Goal: Task Accomplishment & Management: Use online tool/utility

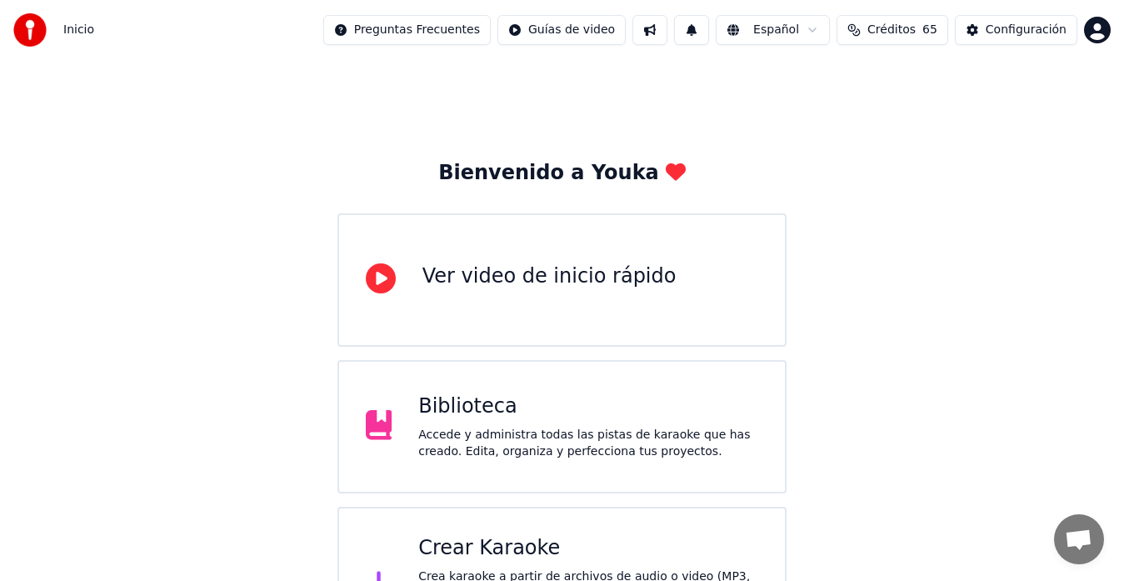
click at [477, 538] on div "Crear Karaoke" at bounding box center [588, 548] width 340 height 27
click at [493, 548] on div "Crear Karaoke" at bounding box center [588, 548] width 340 height 27
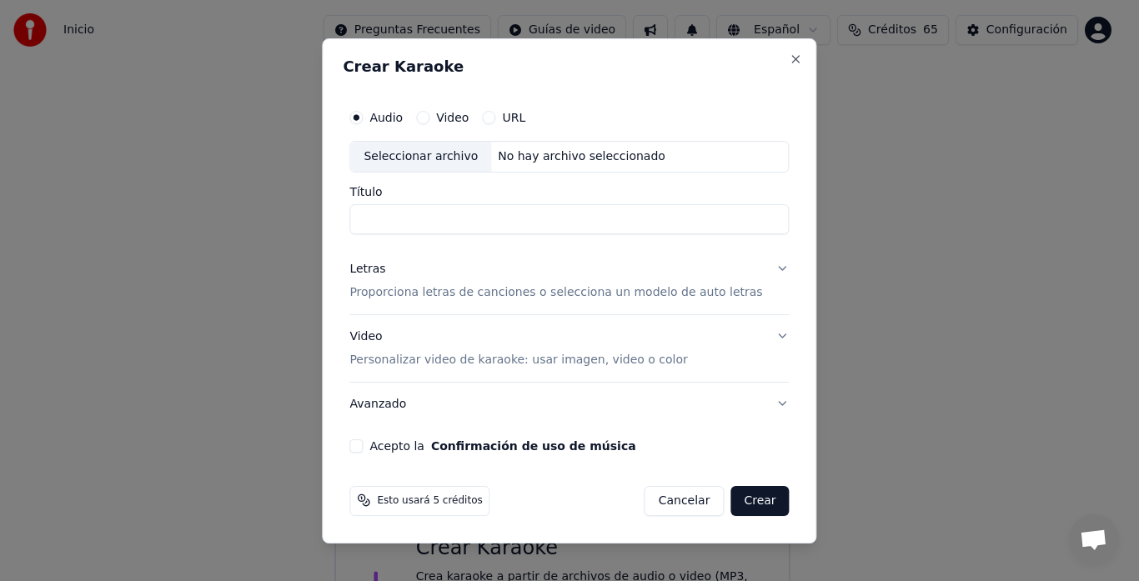
click at [443, 163] on div "Seleccionar archivo" at bounding box center [420, 157] width 141 height 30
drag, startPoint x: 625, startPoint y: 219, endPoint x: 451, endPoint y: 233, distance: 174.8
click at [451, 233] on input "**********" at bounding box center [568, 219] width 439 height 30
type input "**********"
click at [385, 272] on div "Letras" at bounding box center [367, 269] width 36 height 17
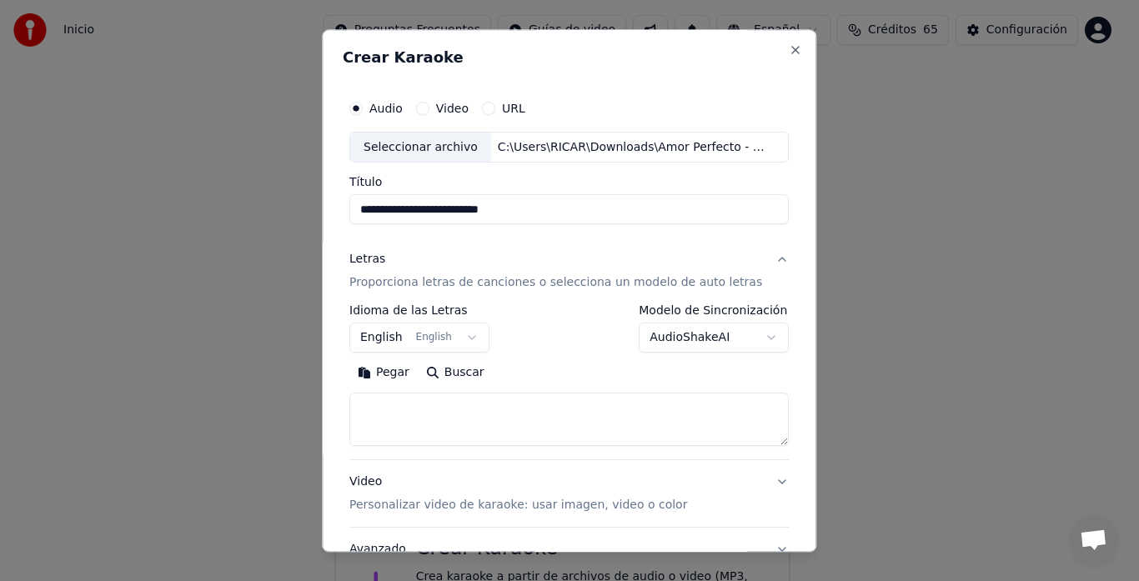
click at [402, 328] on button "English English" at bounding box center [419, 338] width 140 height 30
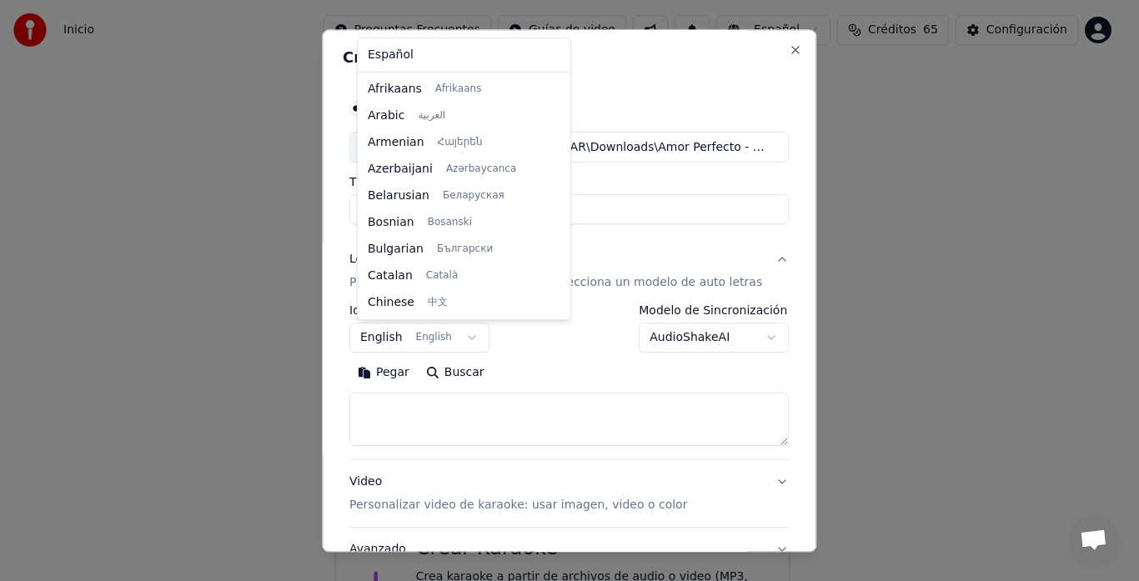
scroll to position [133, 0]
select select "**"
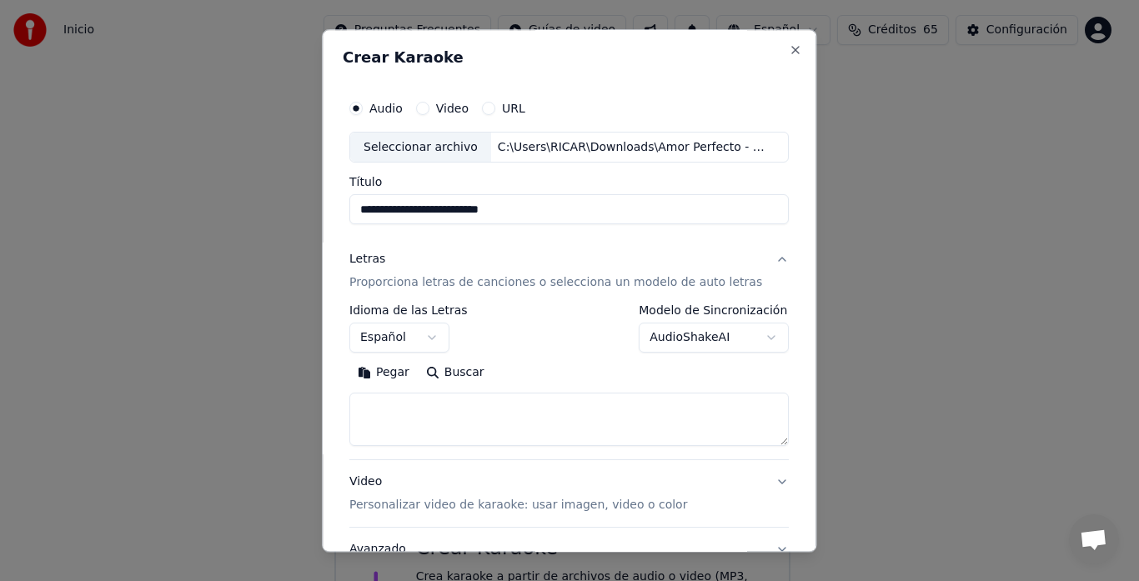
click at [450, 418] on textarea at bounding box center [568, 419] width 439 height 53
click at [403, 372] on button "Pegar" at bounding box center [383, 373] width 68 height 27
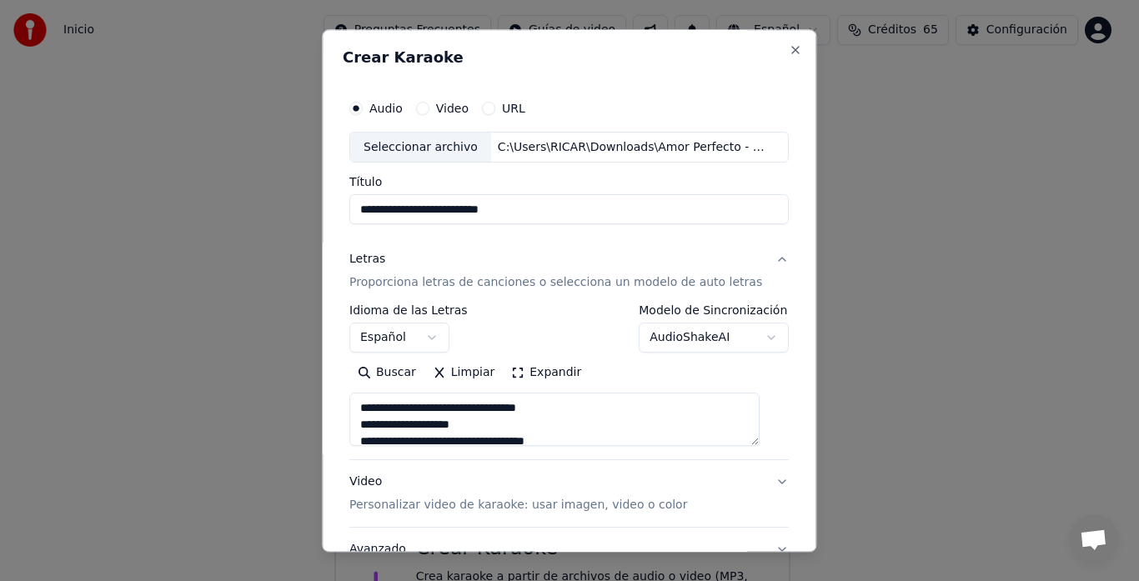
click at [557, 371] on button "Expandir" at bounding box center [546, 373] width 87 height 27
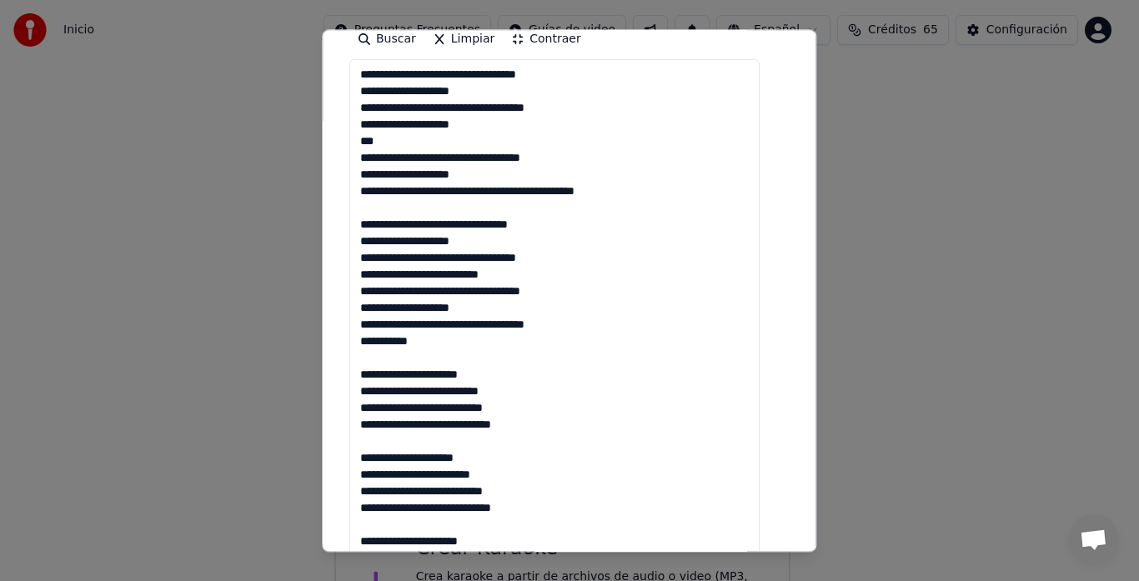
scroll to position [250, 0]
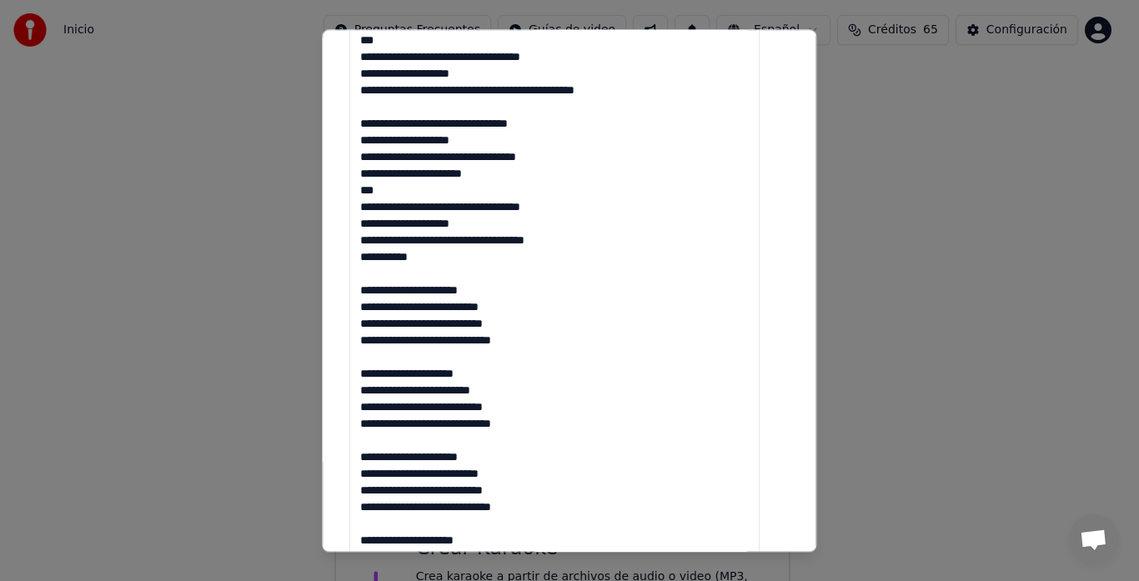
scroll to position [500, 0]
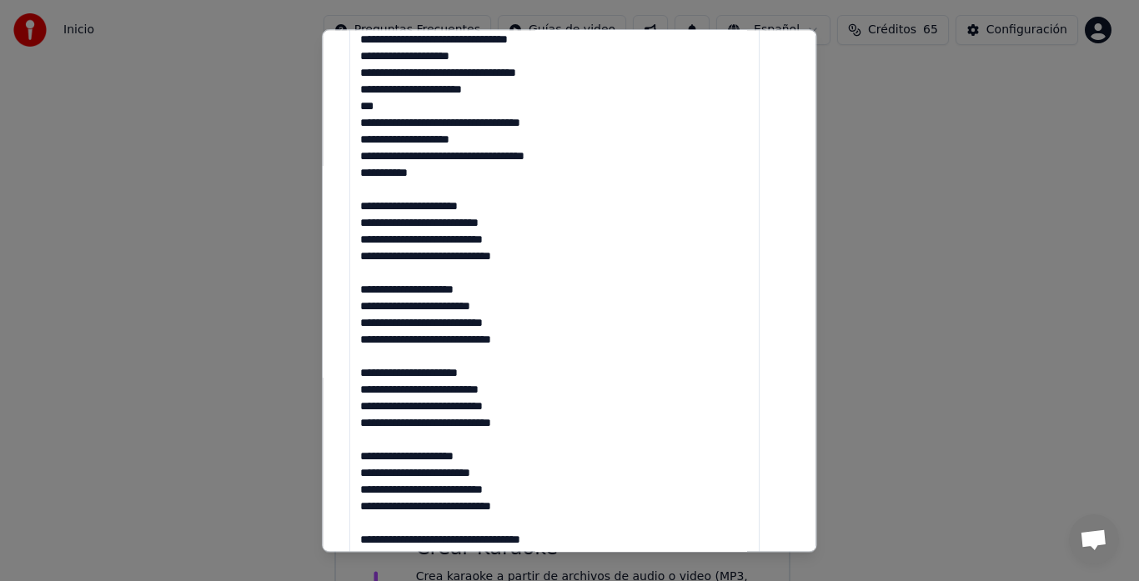
click at [531, 369] on textarea at bounding box center [554, 457] width 410 height 1129
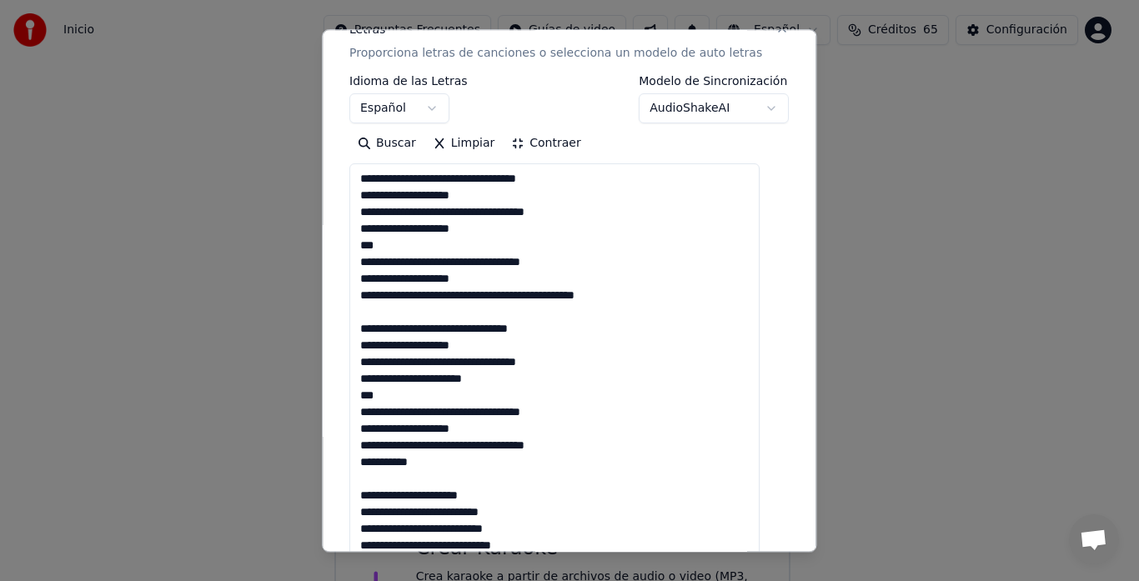
scroll to position [250, 0]
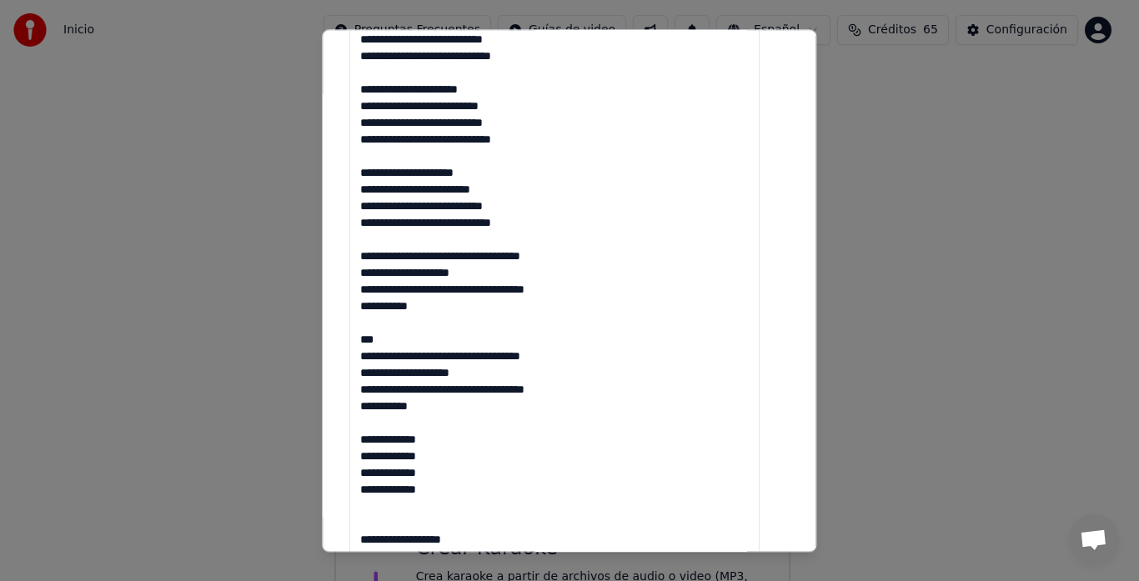
scroll to position [833, 0]
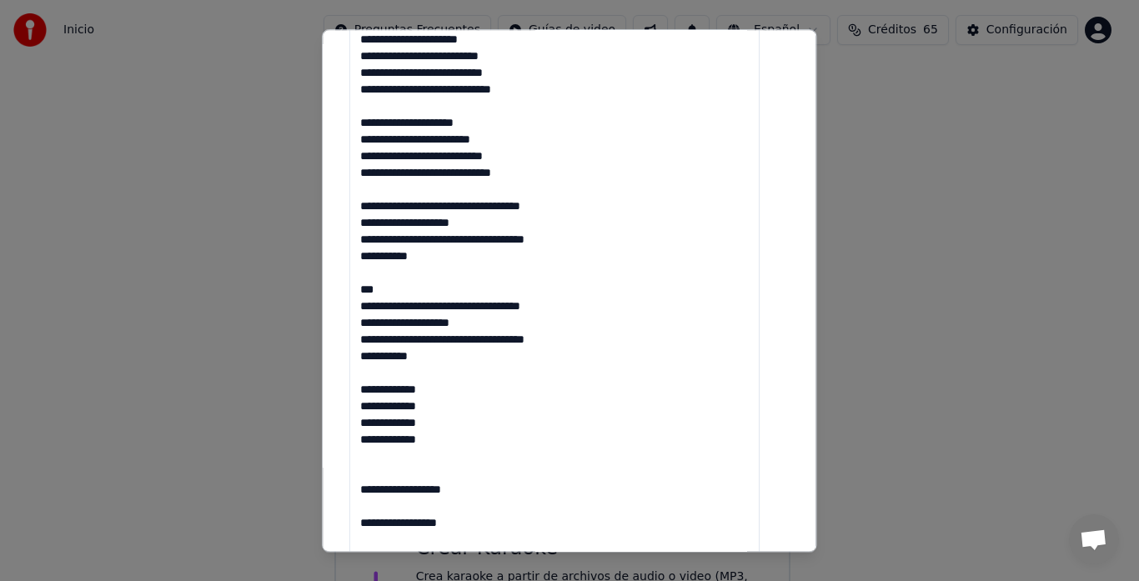
click at [535, 172] on textarea at bounding box center [554, 124] width 410 height 1129
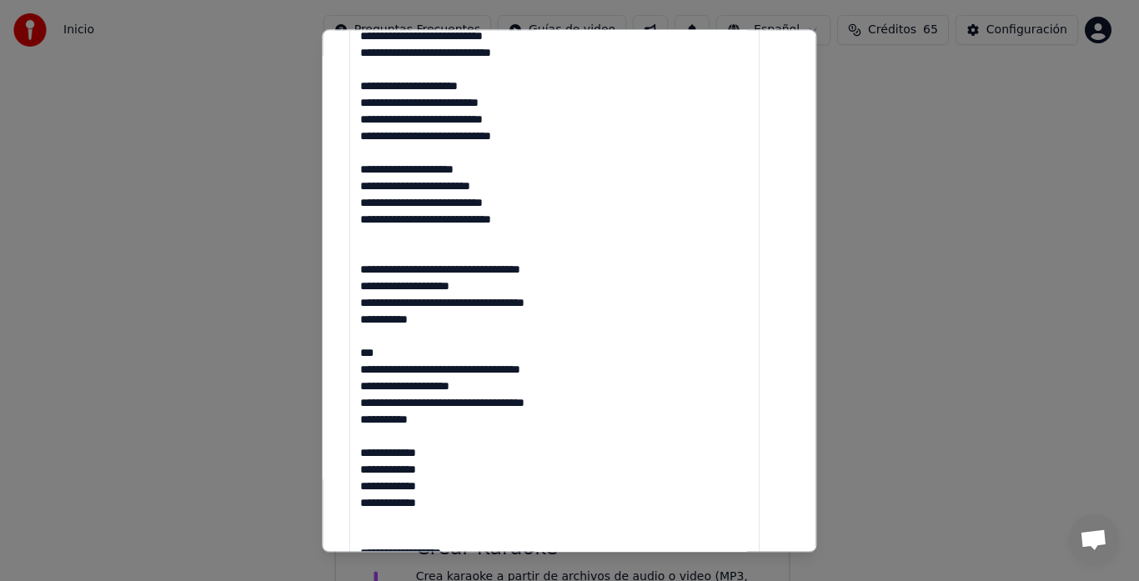
scroll to position [818, 0]
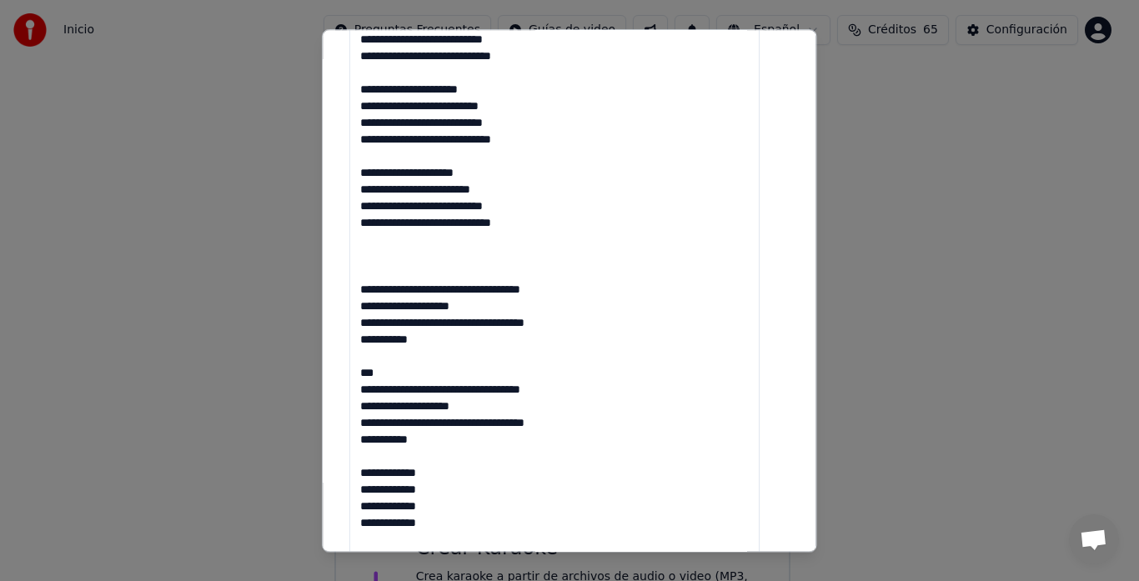
drag, startPoint x: 368, startPoint y: 90, endPoint x: 556, endPoint y: 148, distance: 196.4
click at [556, 148] on textarea at bounding box center [554, 139] width 410 height 1129
click at [415, 247] on textarea at bounding box center [554, 139] width 410 height 1129
paste textarea "**********"
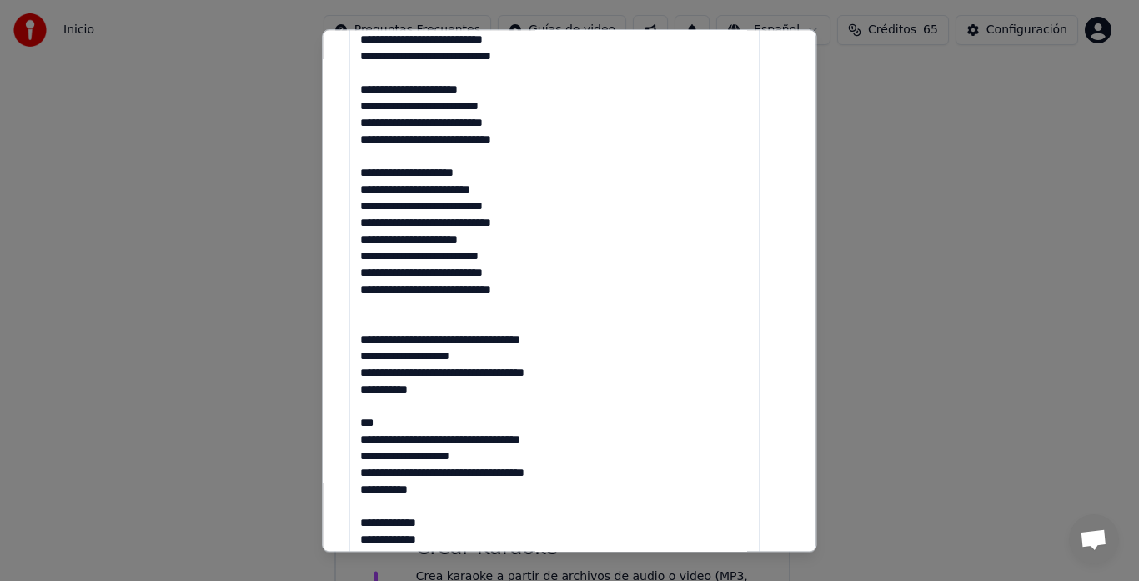
drag, startPoint x: 370, startPoint y: 172, endPoint x: 533, endPoint y: 223, distance: 170.5
click at [533, 223] on textarea at bounding box center [554, 139] width 410 height 1129
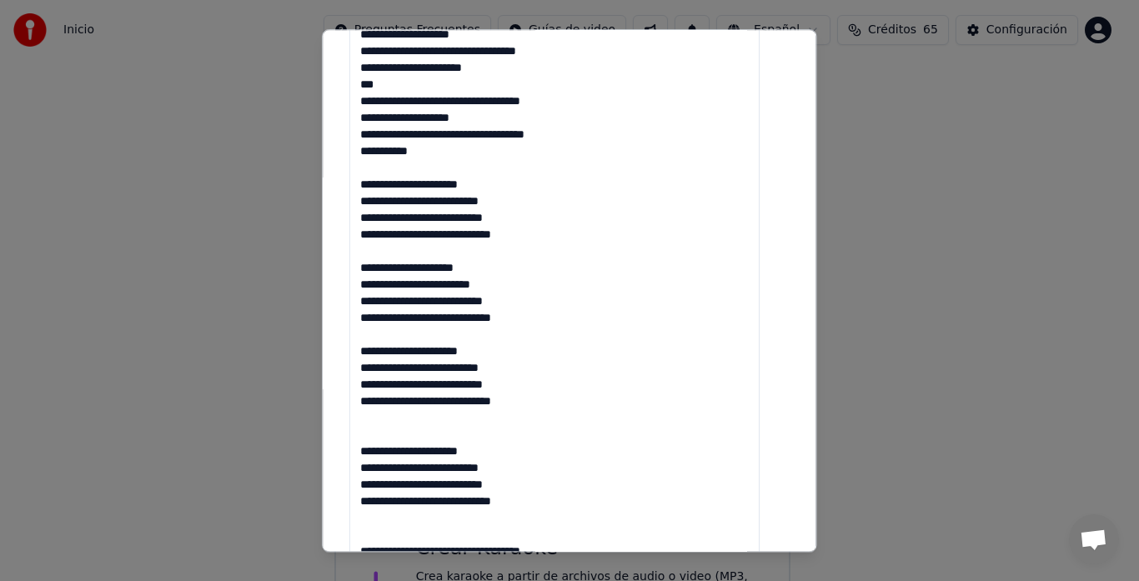
scroll to position [500, 0]
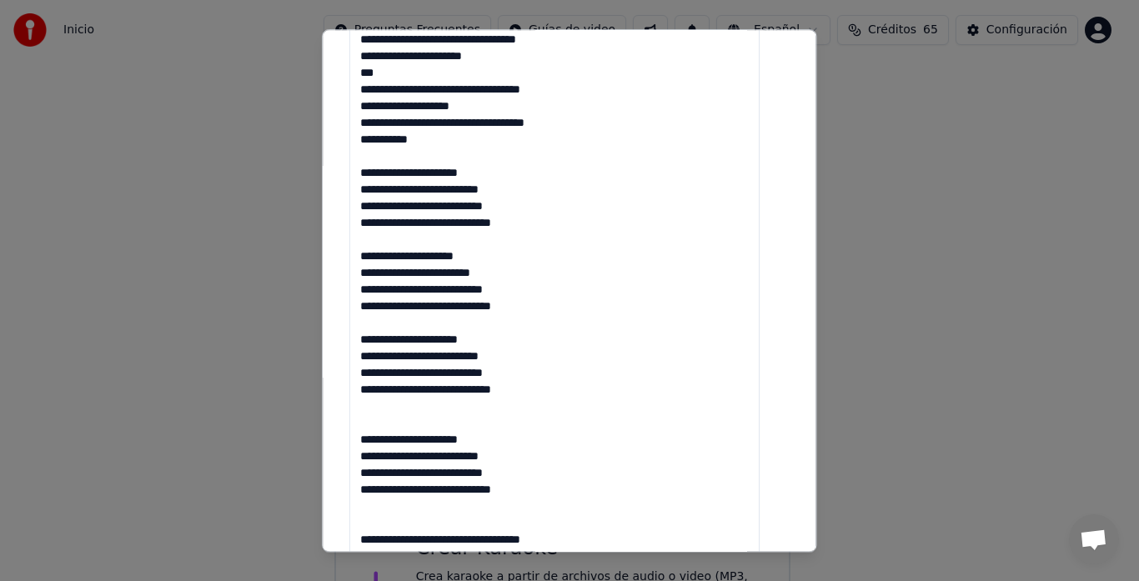
click at [423, 143] on textarea at bounding box center [554, 457] width 410 height 1129
drag, startPoint x: 365, startPoint y: 256, endPoint x: 538, endPoint y: 311, distance: 181.1
click at [538, 311] on textarea at bounding box center [554, 457] width 410 height 1129
click at [391, 413] on textarea at bounding box center [554, 457] width 410 height 1129
drag, startPoint x: 368, startPoint y: 336, endPoint x: 537, endPoint y: 400, distance: 180.2
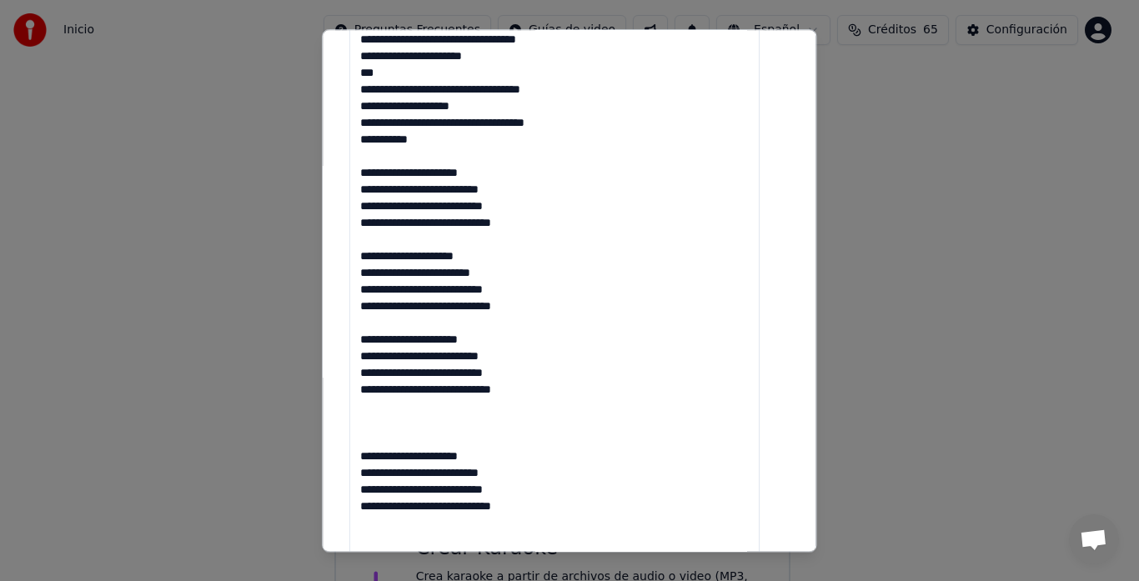
click at [537, 400] on textarea at bounding box center [554, 457] width 410 height 1129
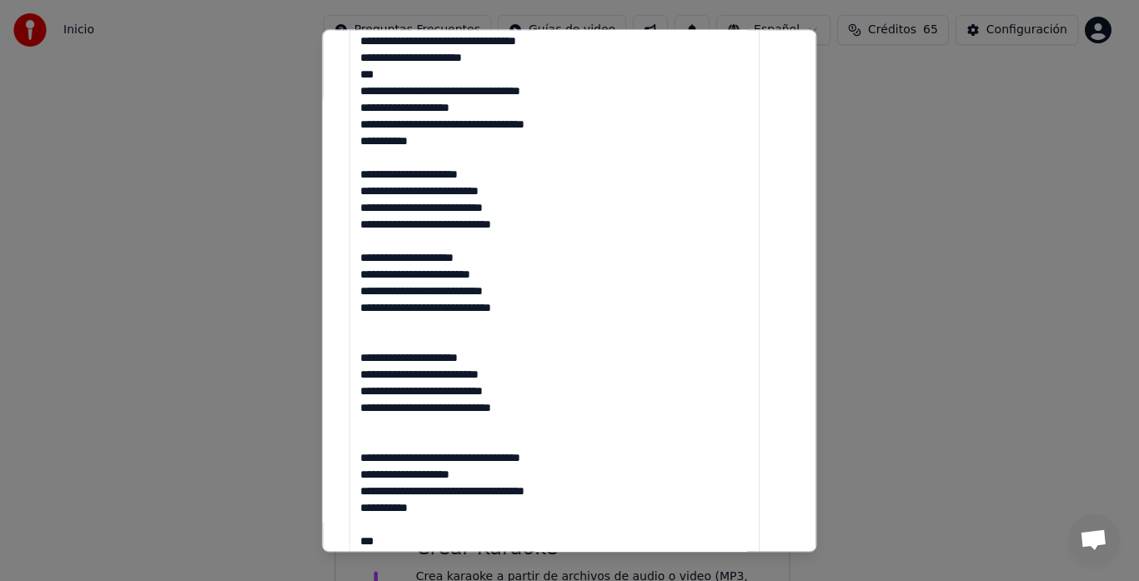
scroll to position [568, 0]
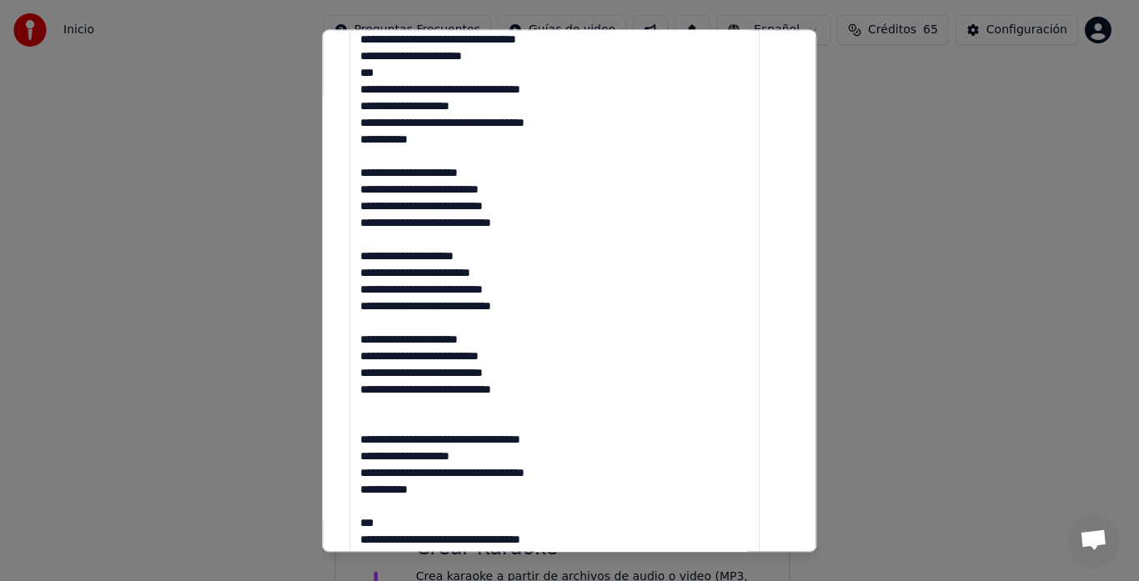
click at [386, 408] on textarea at bounding box center [554, 389] width 410 height 1129
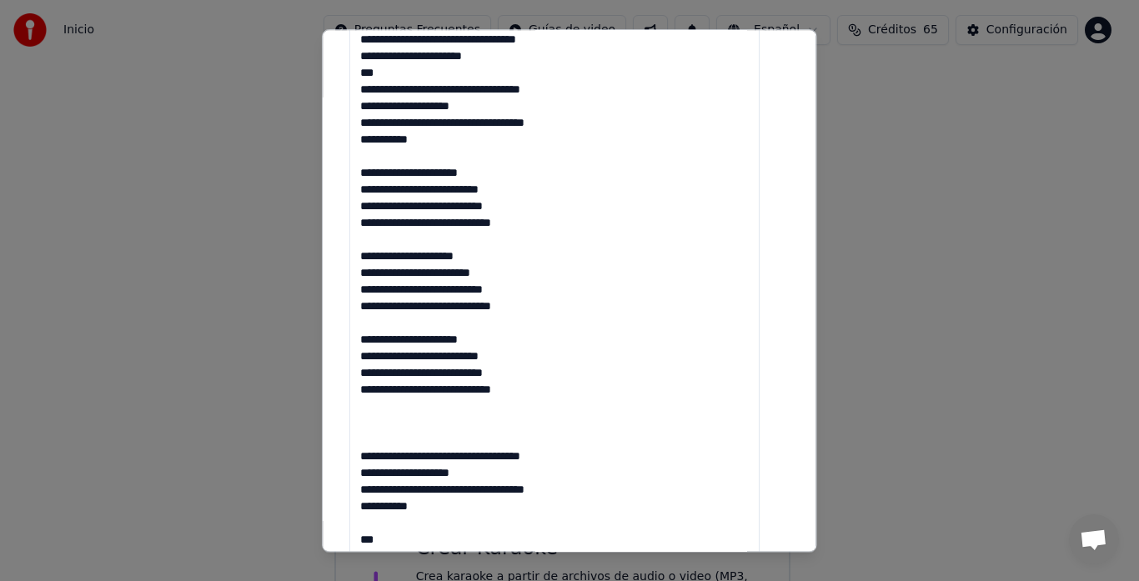
drag, startPoint x: 370, startPoint y: 253, endPoint x: 533, endPoint y: 306, distance: 171.1
click at [533, 306] on textarea at bounding box center [554, 389] width 410 height 1129
click at [379, 422] on textarea at bounding box center [554, 389] width 410 height 1129
paste textarea "**********"
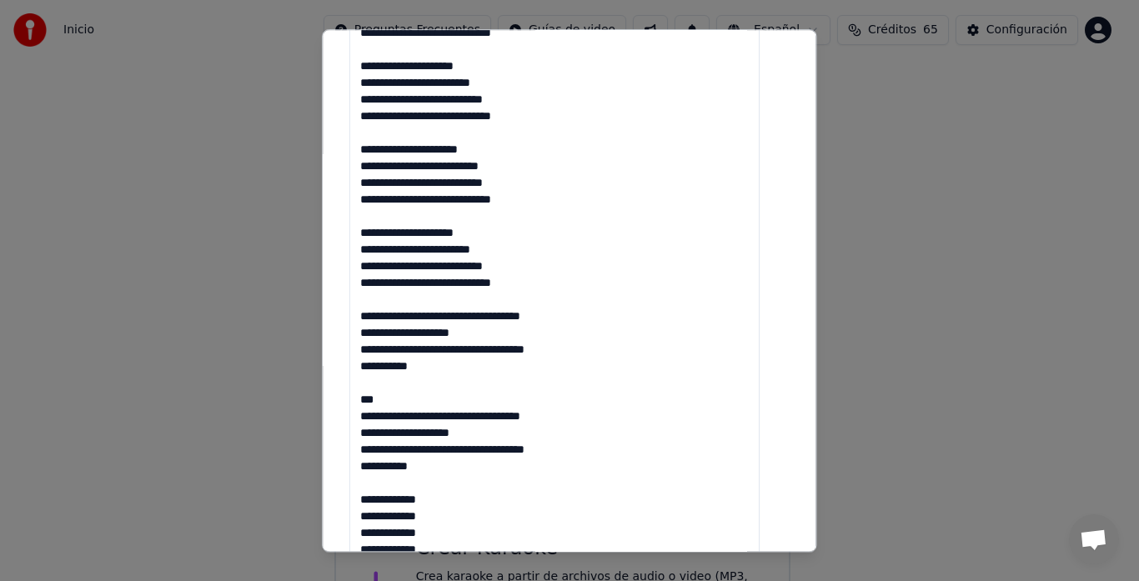
scroll to position [735, 0]
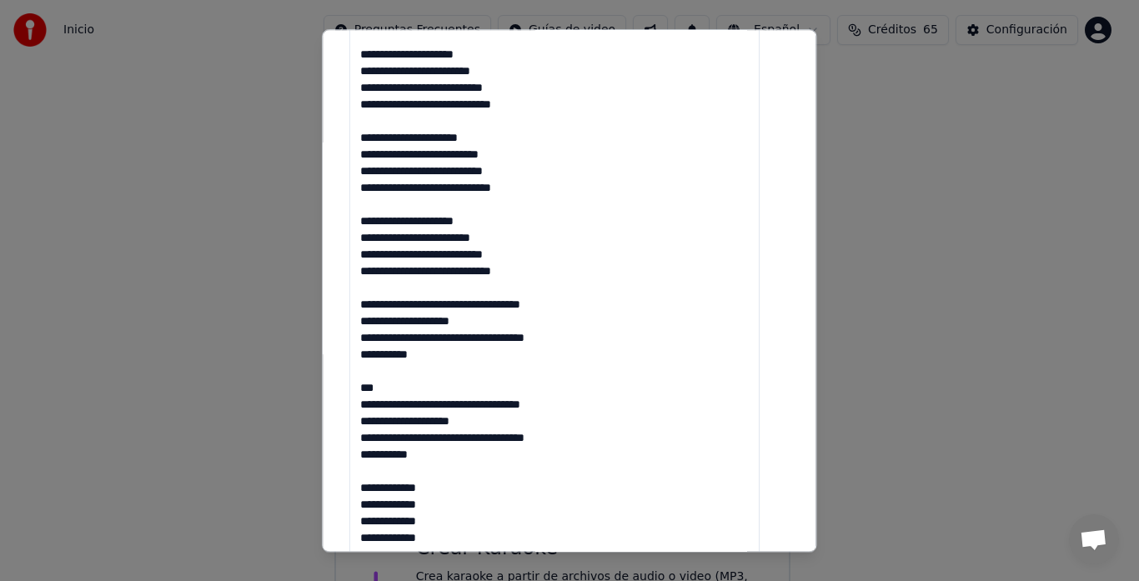
click at [547, 258] on textarea at bounding box center [554, 222] width 410 height 1129
click at [529, 271] on textarea at bounding box center [554, 222] width 410 height 1129
click at [512, 305] on textarea at bounding box center [554, 222] width 410 height 1129
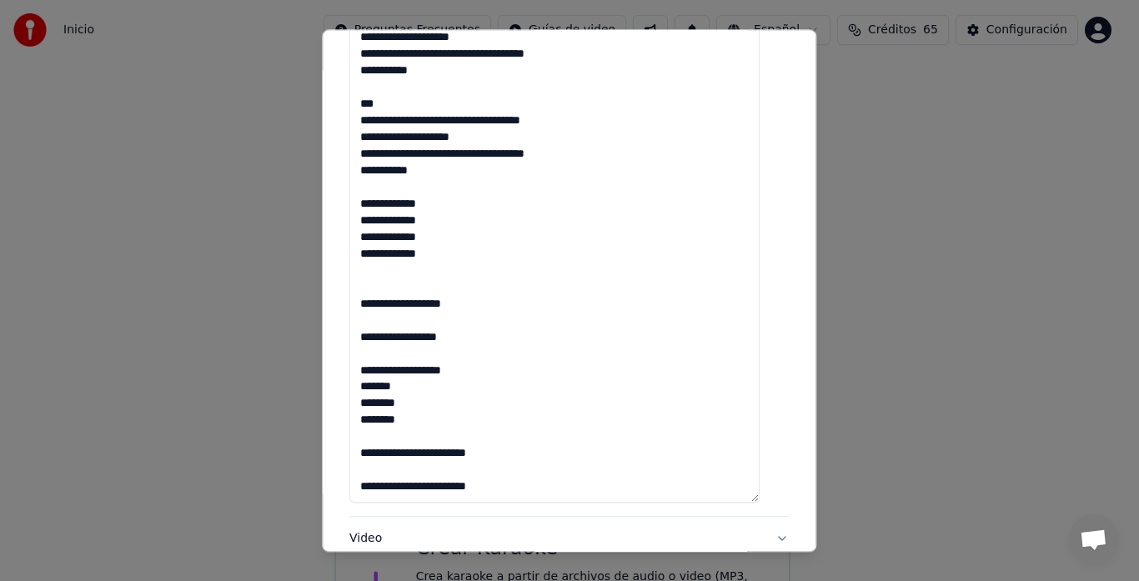
scroll to position [1044, 0]
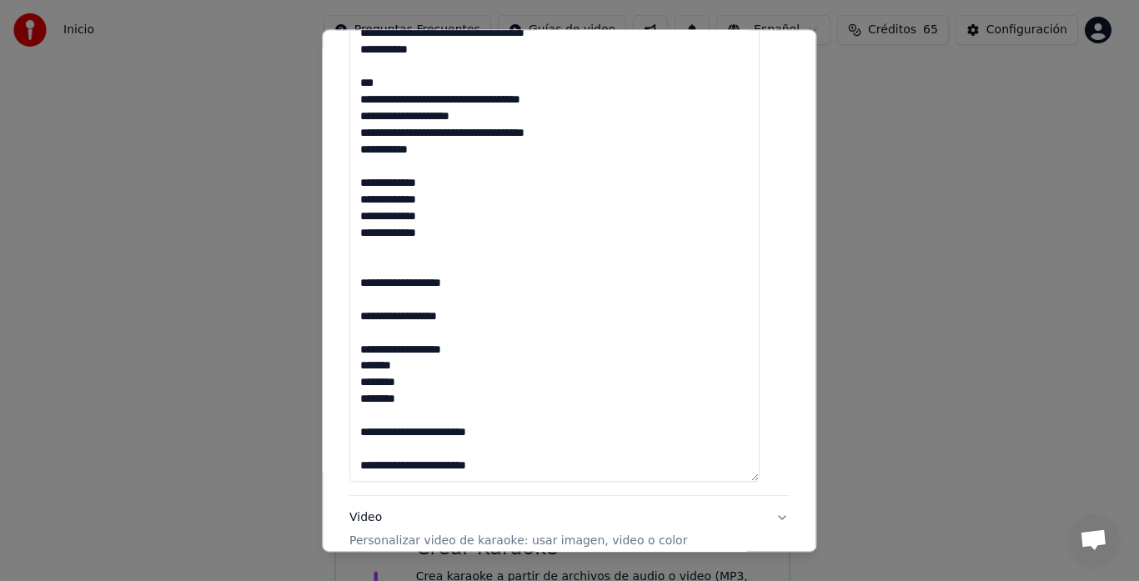
drag, startPoint x: 367, startPoint y: 339, endPoint x: 536, endPoint y: 536, distance: 259.5
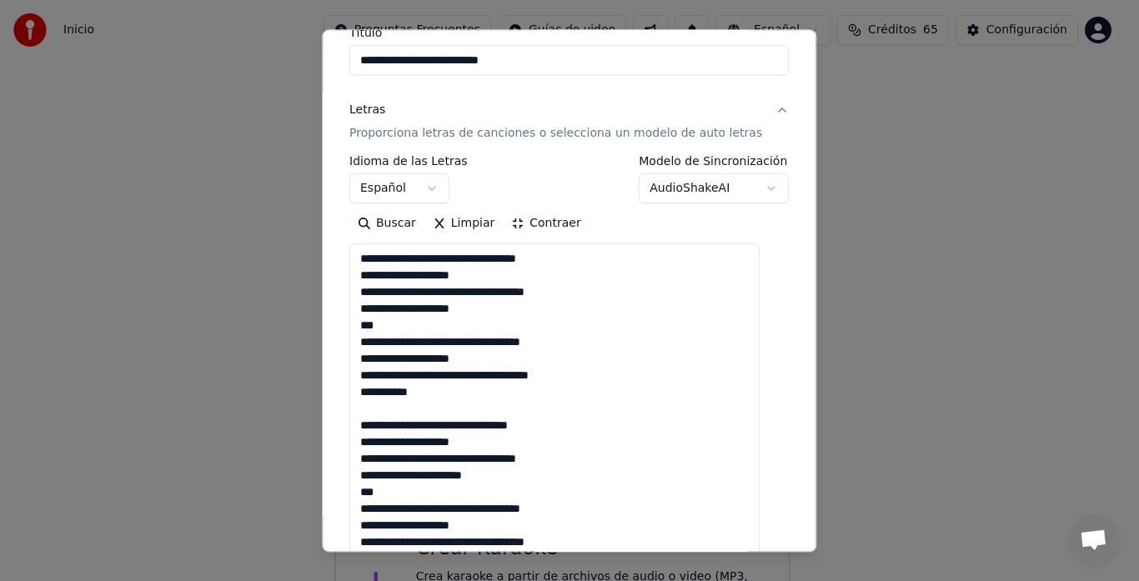
scroll to position [167, 0]
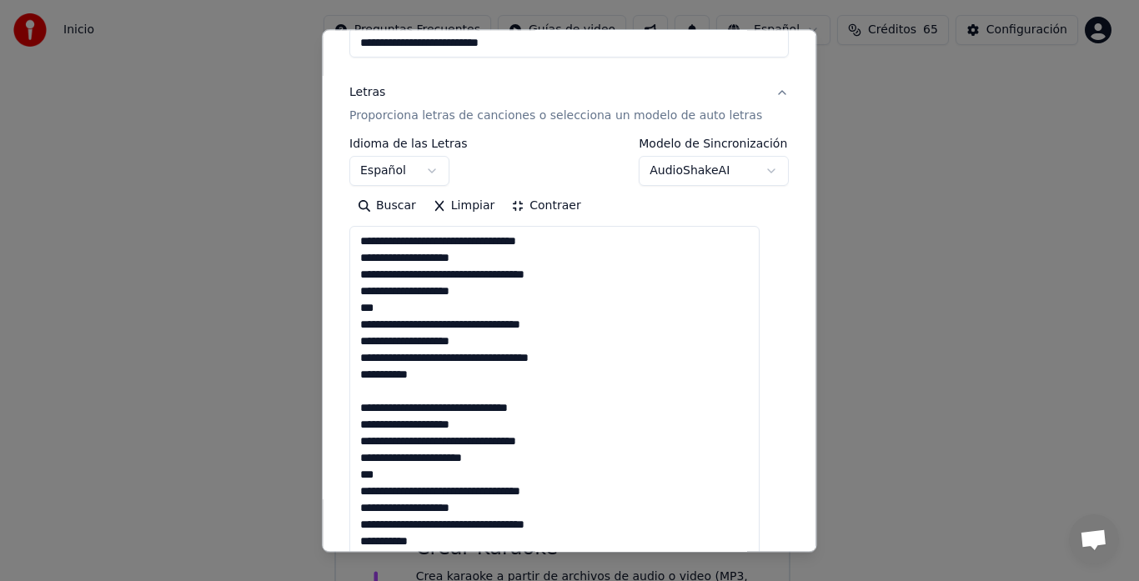
type textarea "**********"
drag, startPoint x: 612, startPoint y: 275, endPoint x: 602, endPoint y: 265, distance: 14.1
click at [555, 203] on button "Contraer" at bounding box center [546, 206] width 86 height 27
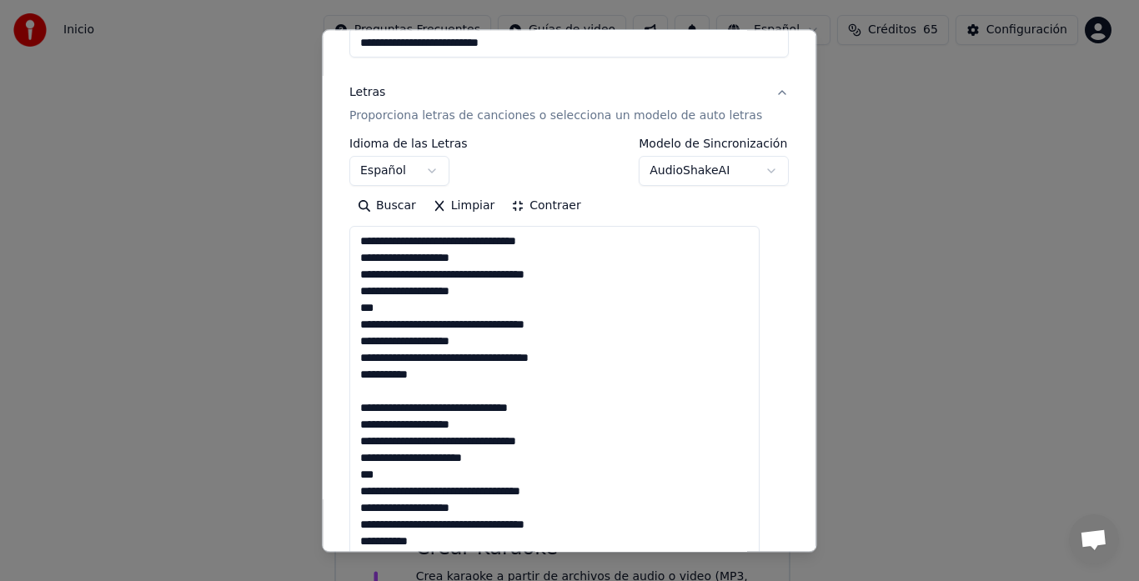
scroll to position [138, 0]
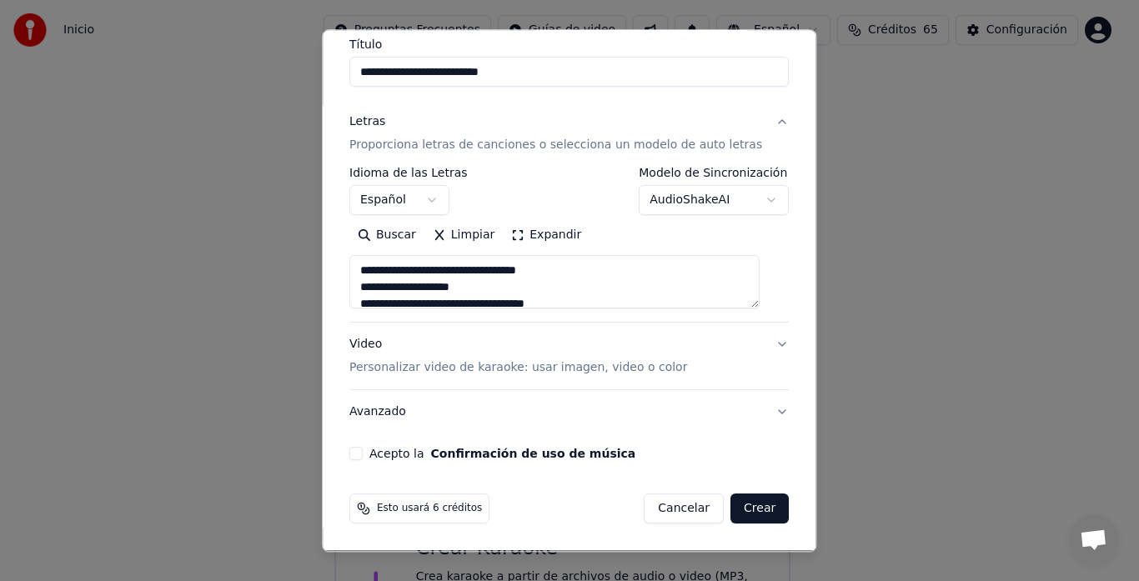
click at [622, 365] on p "Personalizar video de karaoke: usar imagen, video o color" at bounding box center [518, 368] width 338 height 17
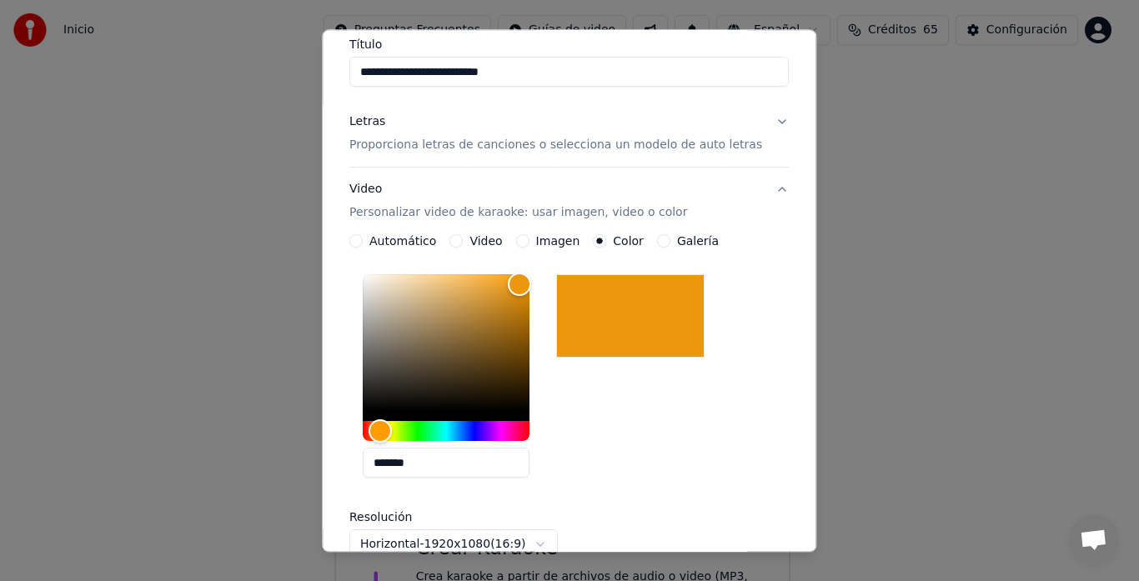
click at [622, 388] on div "*******" at bounding box center [568, 379] width 439 height 223
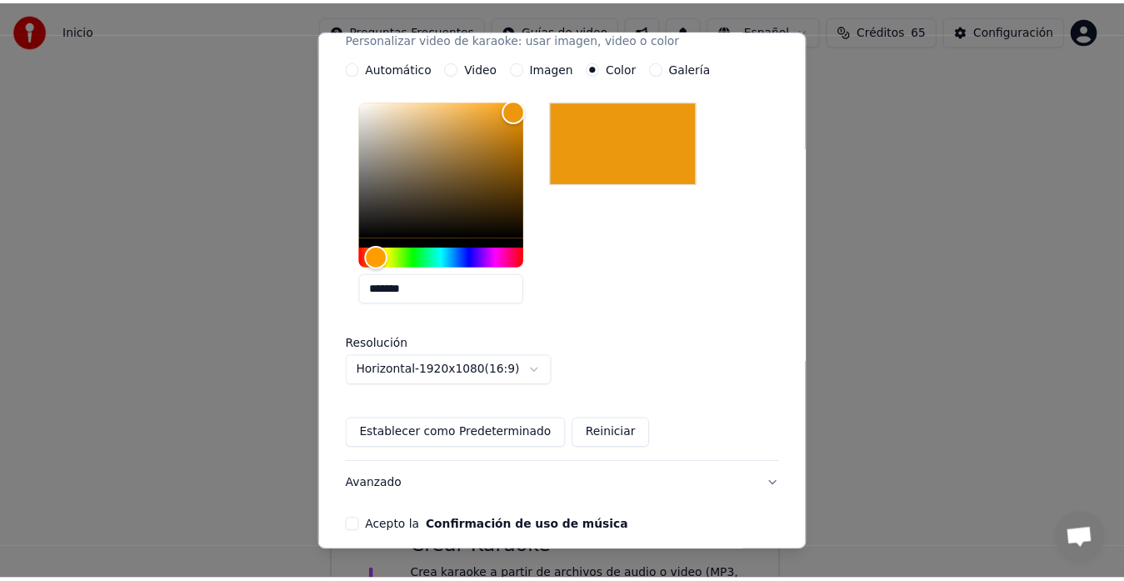
scroll to position [383, 0]
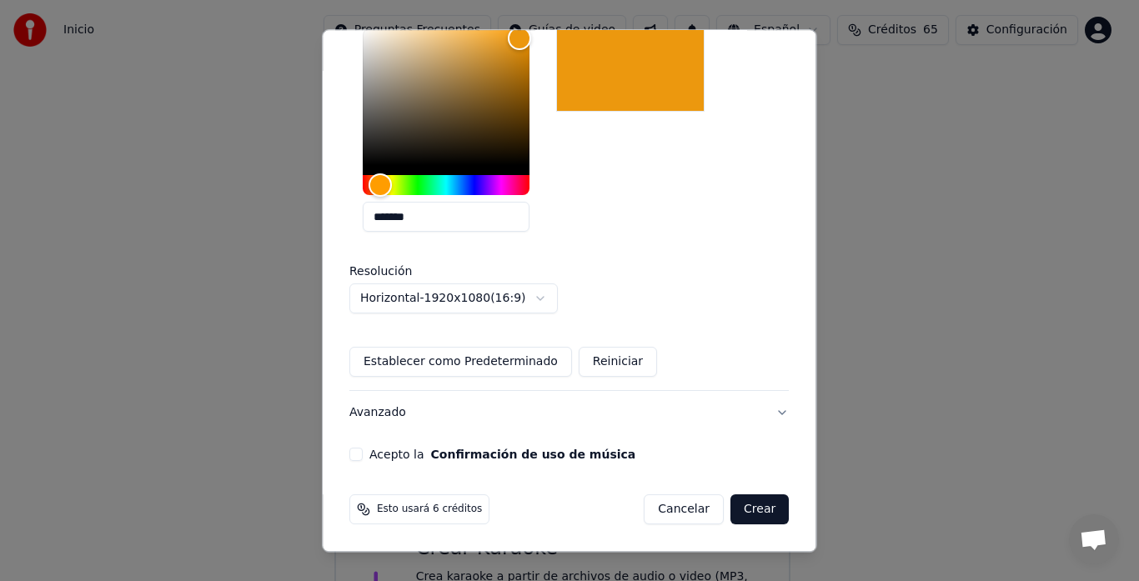
click at [363, 456] on button "Acepto la Confirmación de uso de música" at bounding box center [355, 454] width 13 height 13
click at [752, 508] on button "Crear" at bounding box center [759, 510] width 58 height 30
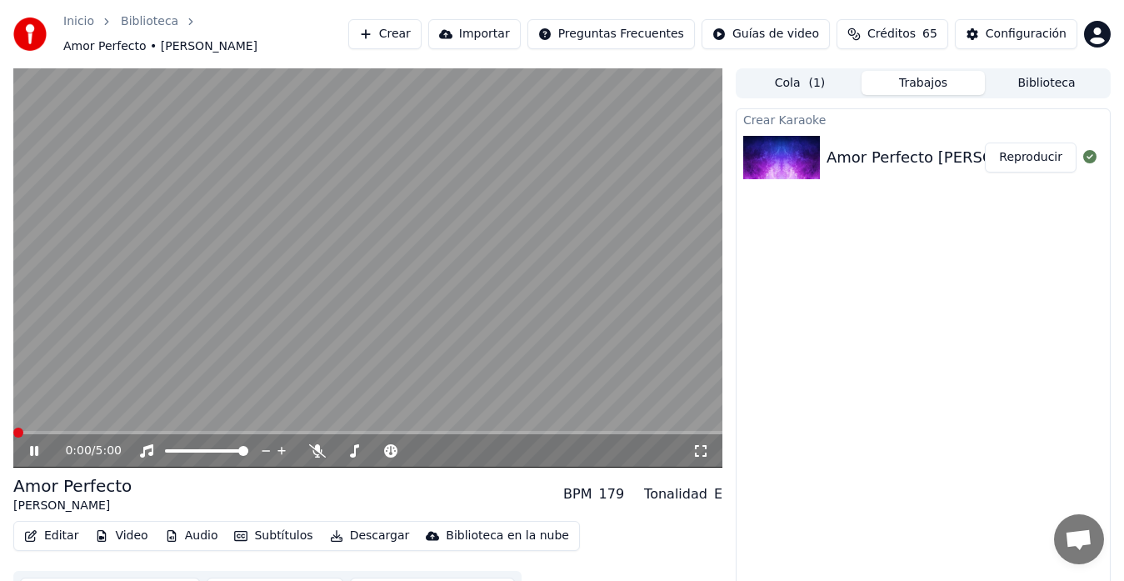
click at [13, 428] on span at bounding box center [18, 433] width 10 height 10
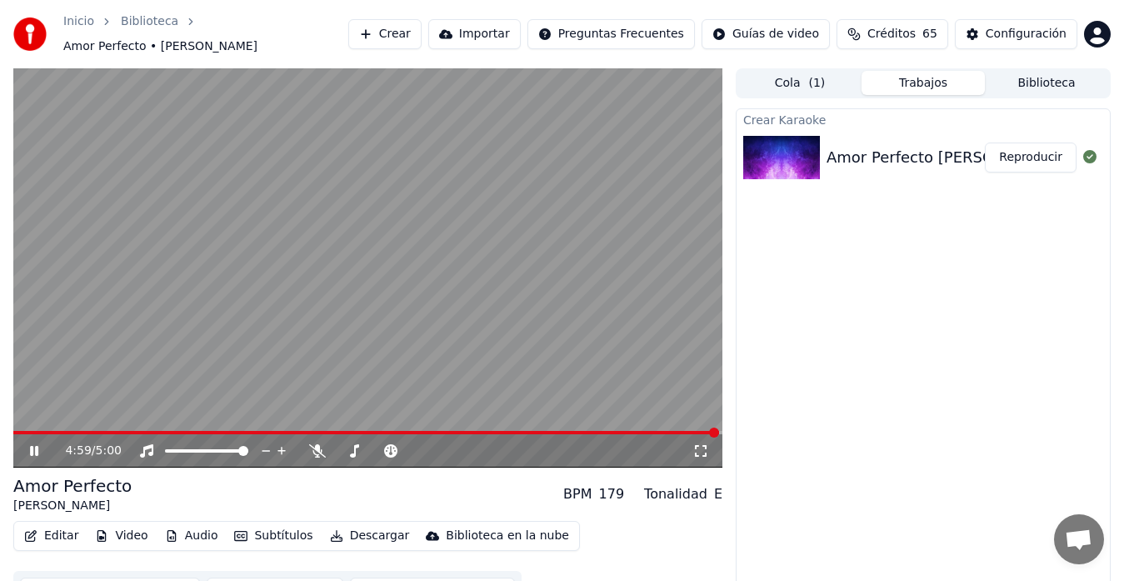
click at [35, 444] on icon at bounding box center [46, 450] width 38 height 13
click at [353, 527] on button "Descargar" at bounding box center [369, 535] width 93 height 23
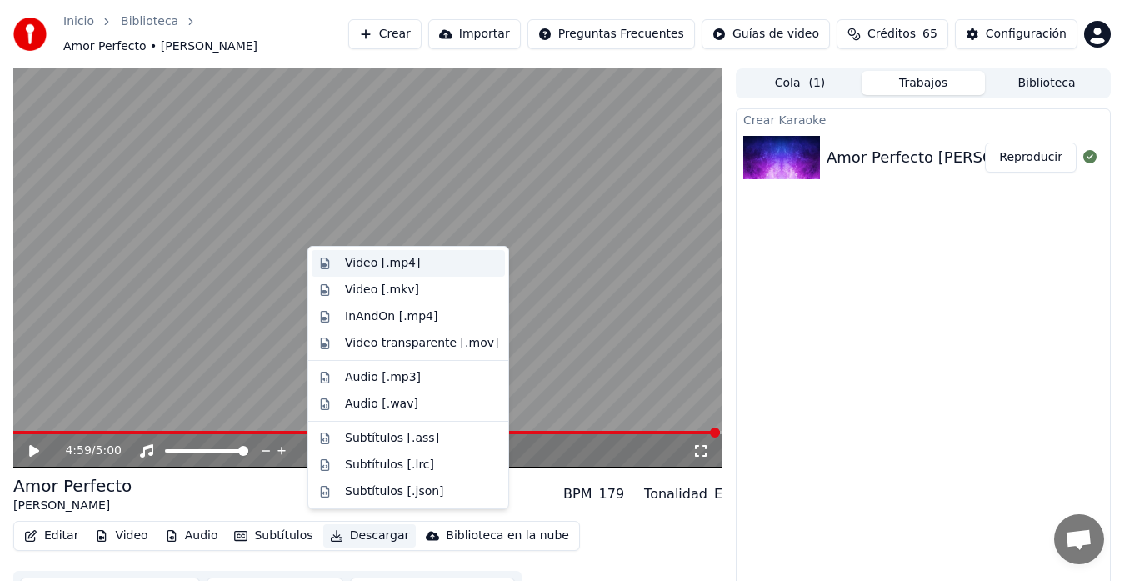
click at [414, 262] on div "Video [.mp4]" at bounding box center [421, 263] width 153 height 17
